Goal: Task Accomplishment & Management: Manage account settings

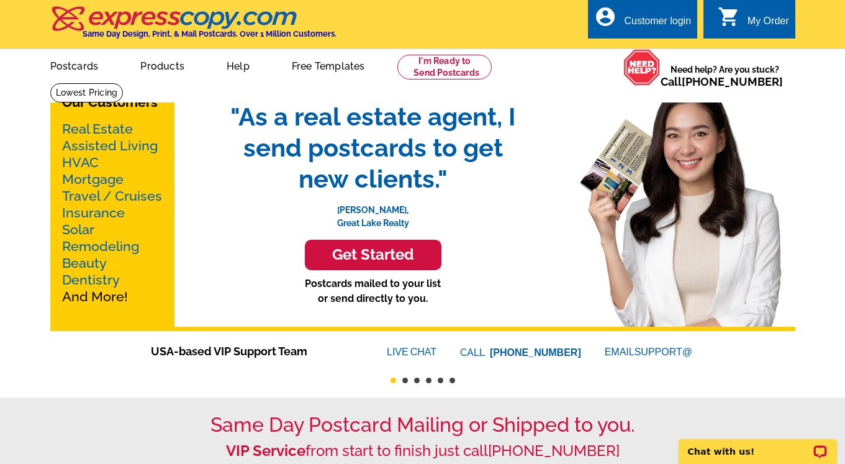
click at [652, 10] on div "account_circle Customer login" at bounding box center [642, 18] width 109 height 39
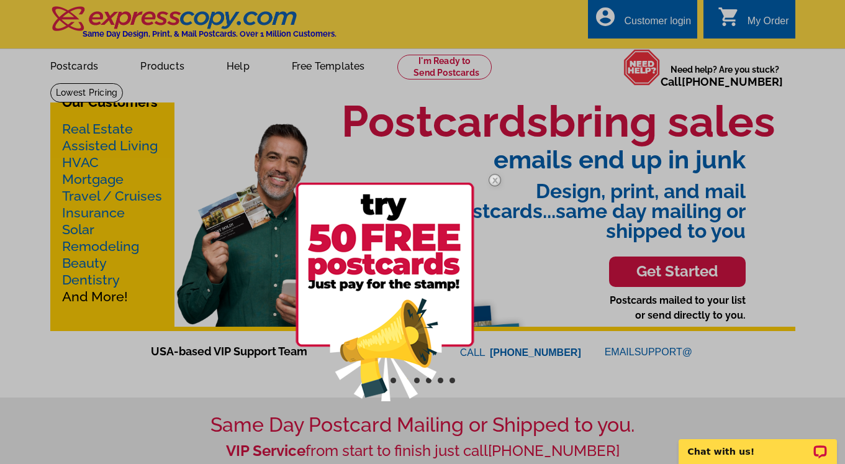
click at [649, 26] on div at bounding box center [422, 232] width 845 height 464
click at [429, 278] on img at bounding box center [384, 291] width 179 height 218
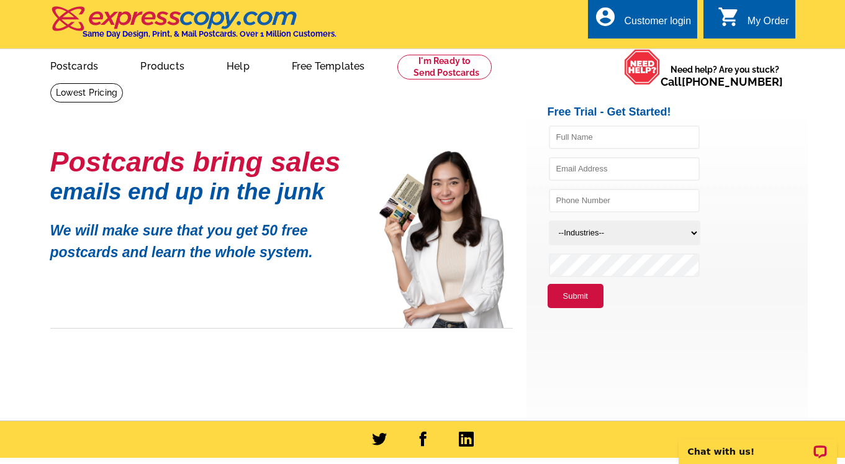
click at [627, 22] on div "Customer login" at bounding box center [657, 24] width 67 height 17
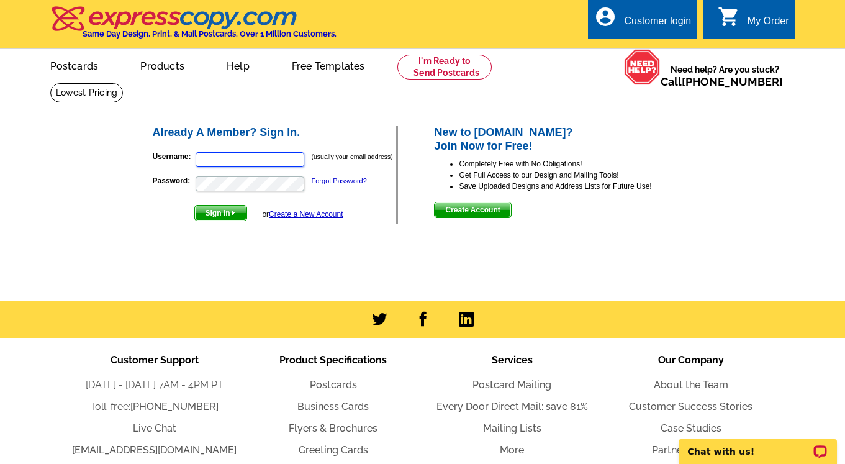
click at [216, 158] on input "Username:" at bounding box center [249, 159] width 109 height 15
type input "awrighter4@comcast.net"
click at [219, 211] on span "Sign In" at bounding box center [221, 212] width 52 height 15
